Goal: Navigation & Orientation: Understand site structure

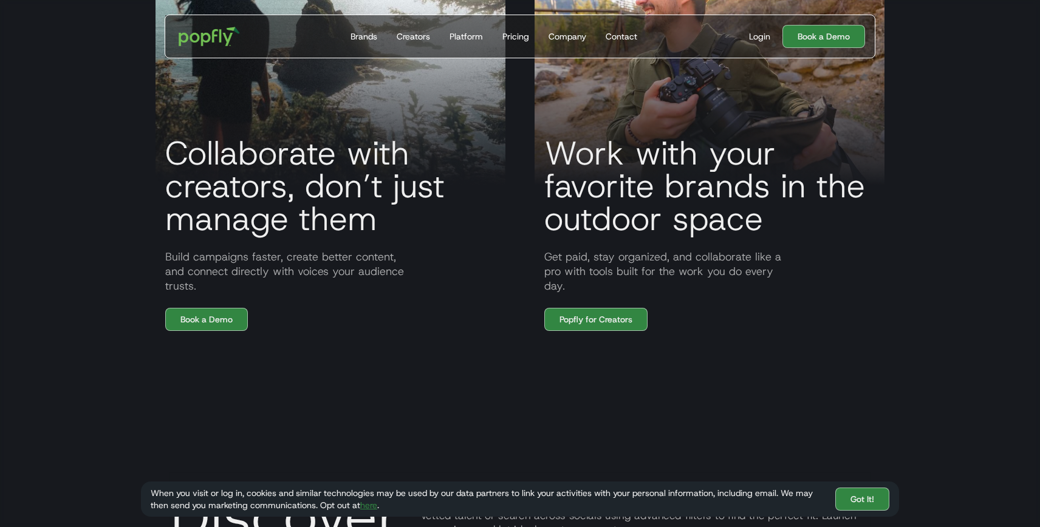
scroll to position [736, 0]
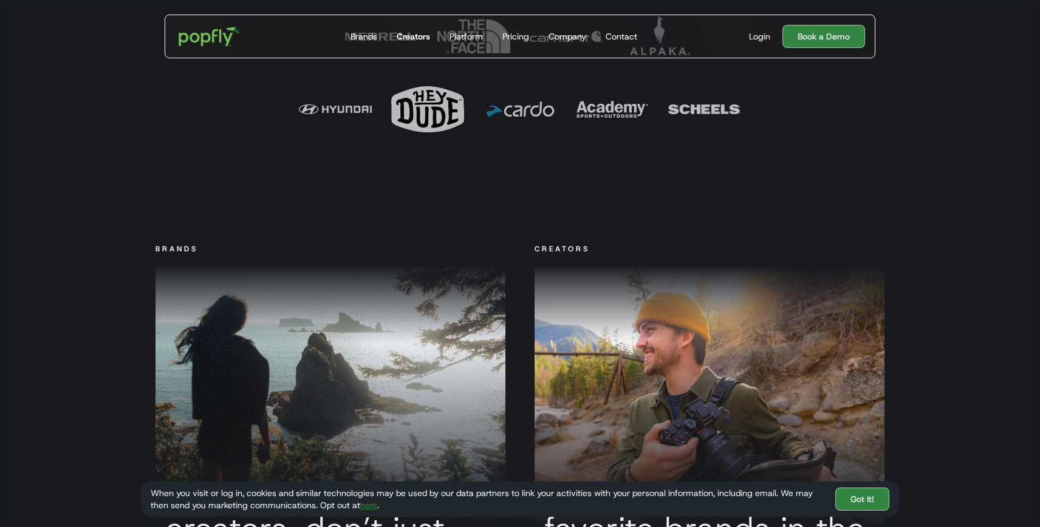
click at [413, 37] on div "Creators" at bounding box center [413, 36] width 33 height 12
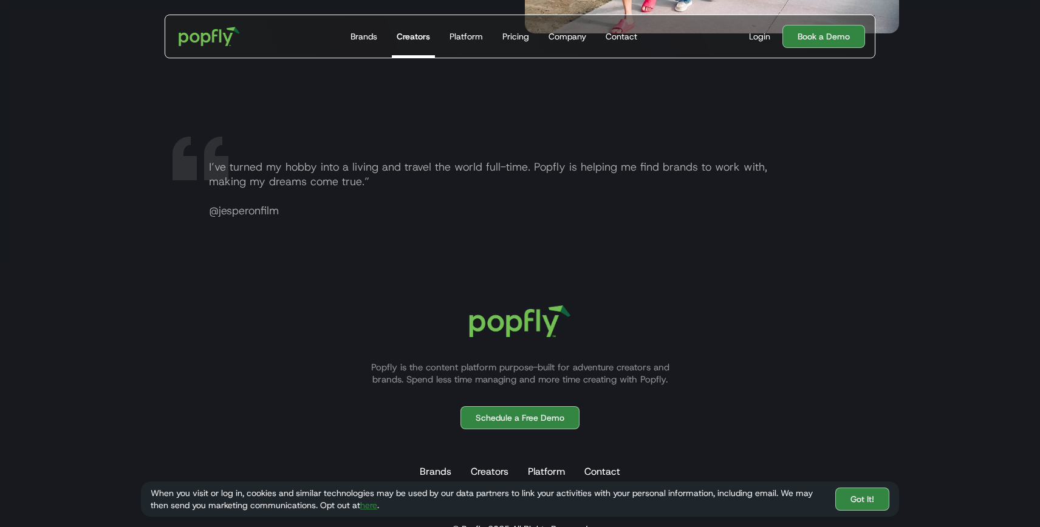
scroll to position [2416, 0]
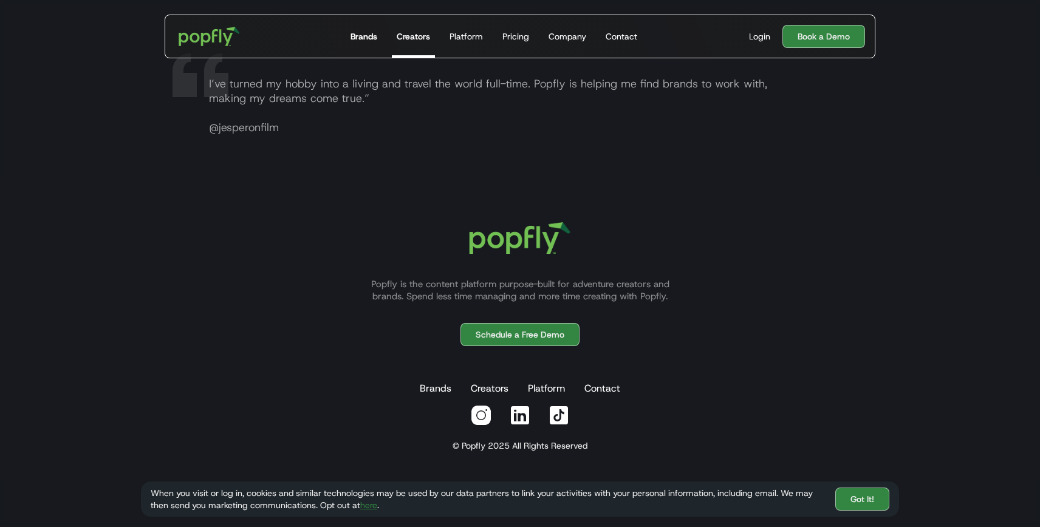
click at [366, 39] on div "Brands" at bounding box center [364, 36] width 27 height 12
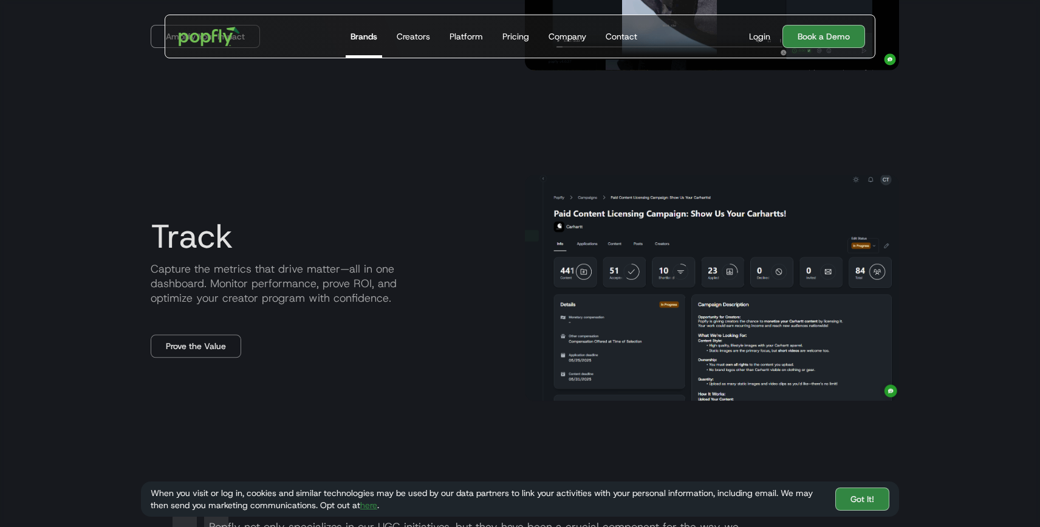
scroll to position [1564, 0]
